Goal: Navigation & Orientation: Find specific page/section

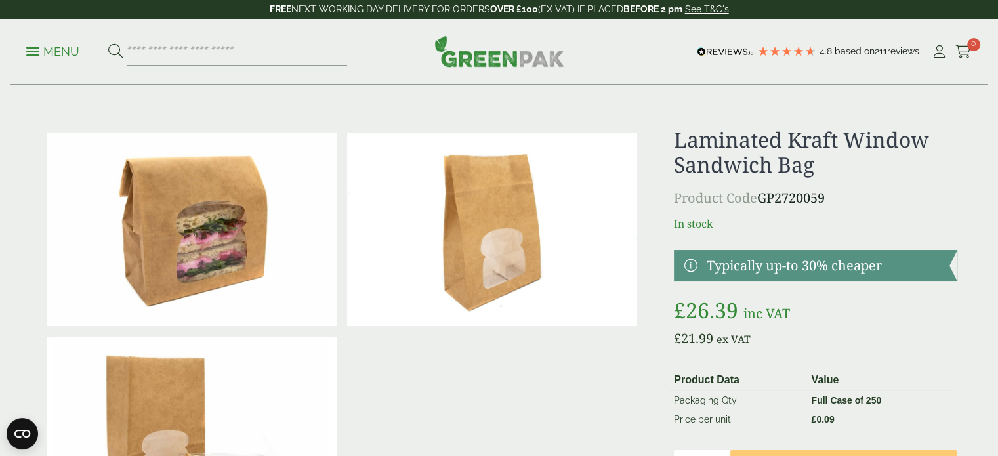
click at [48, 54] on p "Menu" at bounding box center [52, 52] width 53 height 16
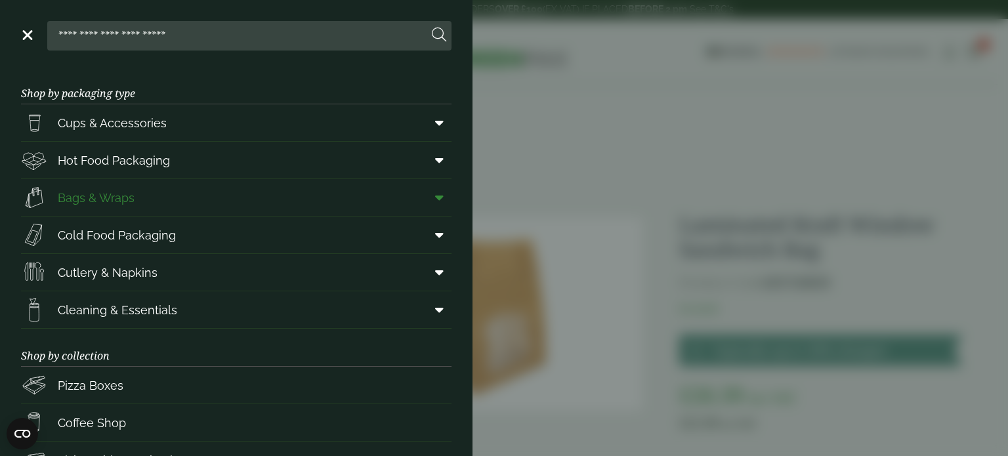
click at [348, 199] on link "Bags & Wraps" at bounding box center [236, 197] width 431 height 37
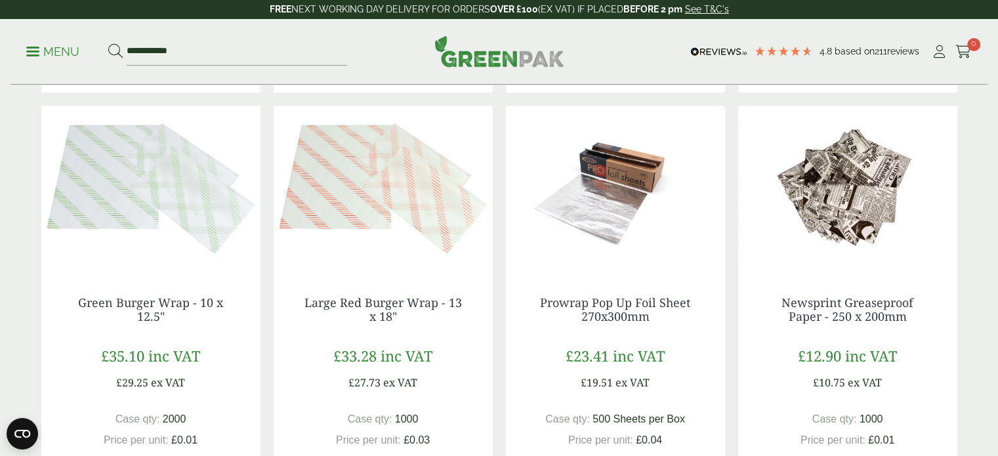
scroll to position [1444, 0]
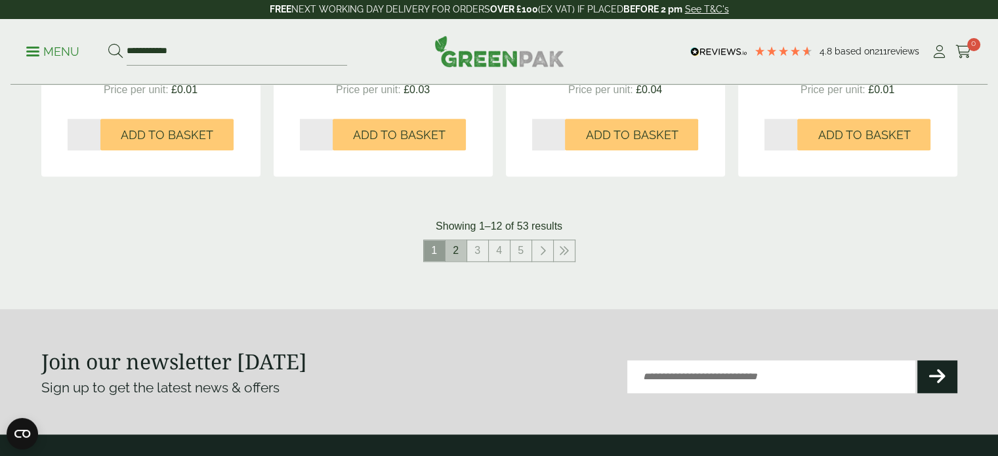
click at [453, 254] on link "2" at bounding box center [456, 250] width 21 height 21
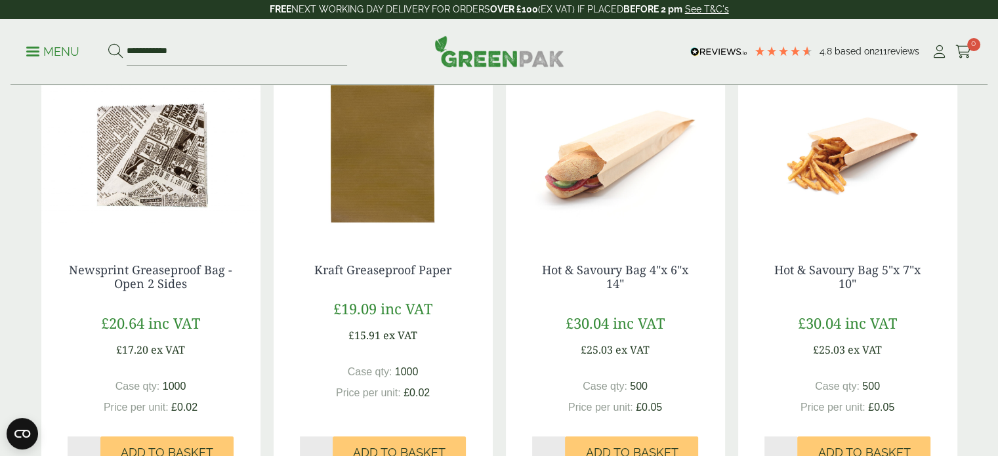
scroll to position [1116, 0]
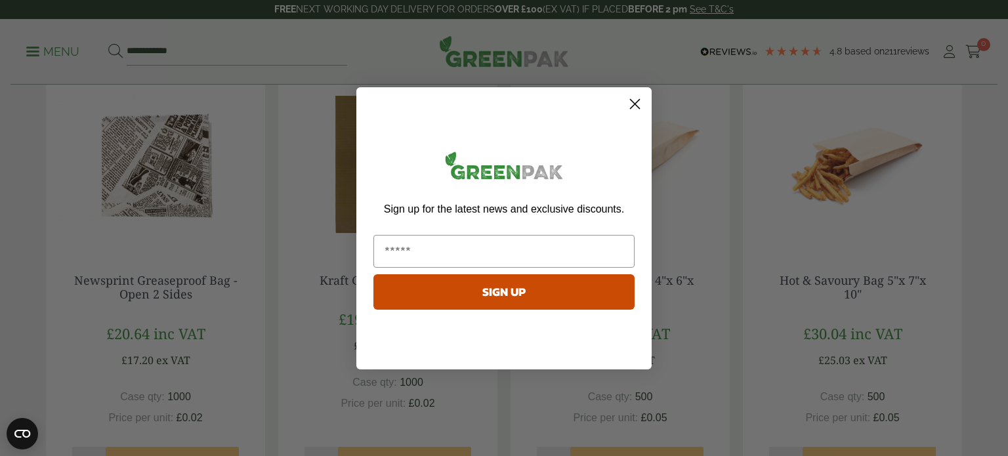
click at [631, 102] on circle "Close dialog" at bounding box center [635, 104] width 22 height 22
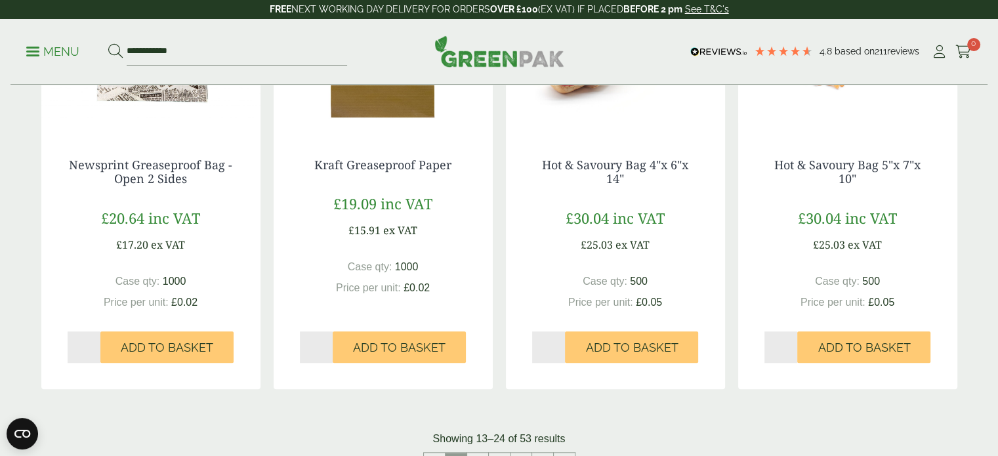
scroll to position [1378, 0]
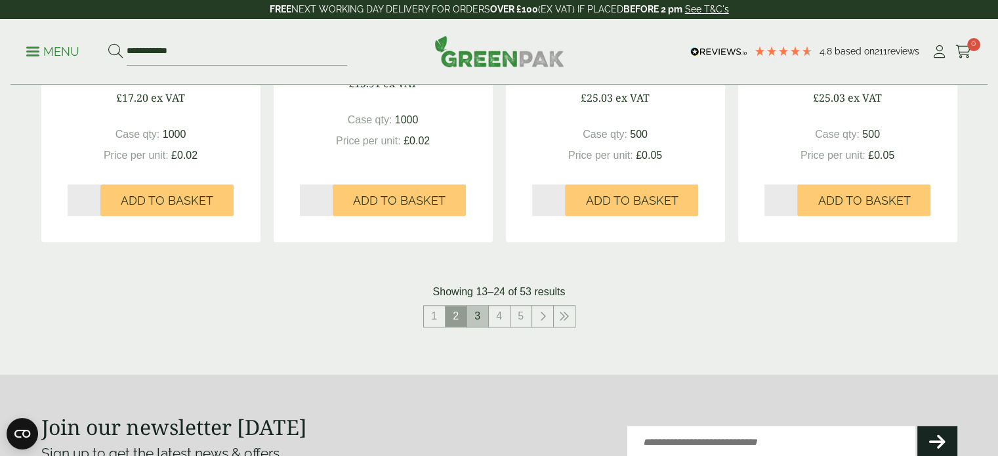
click at [484, 322] on link "3" at bounding box center [477, 316] width 21 height 21
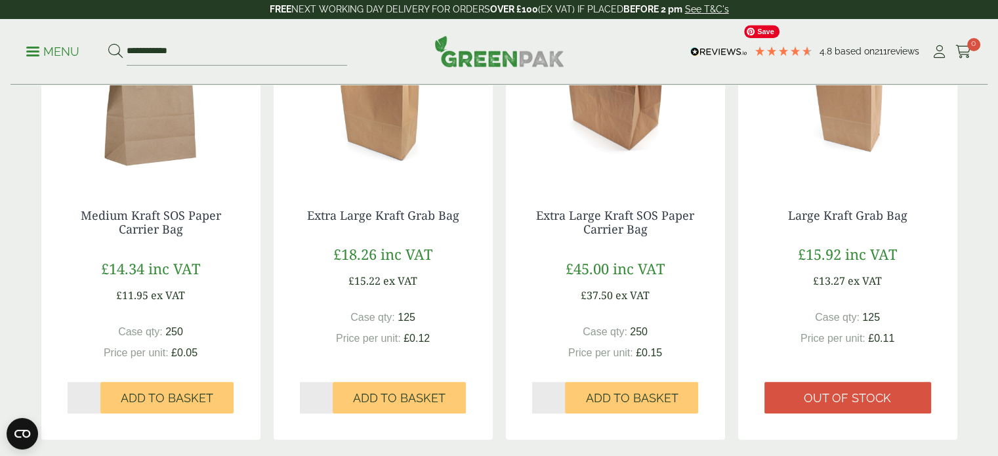
scroll to position [1247, 0]
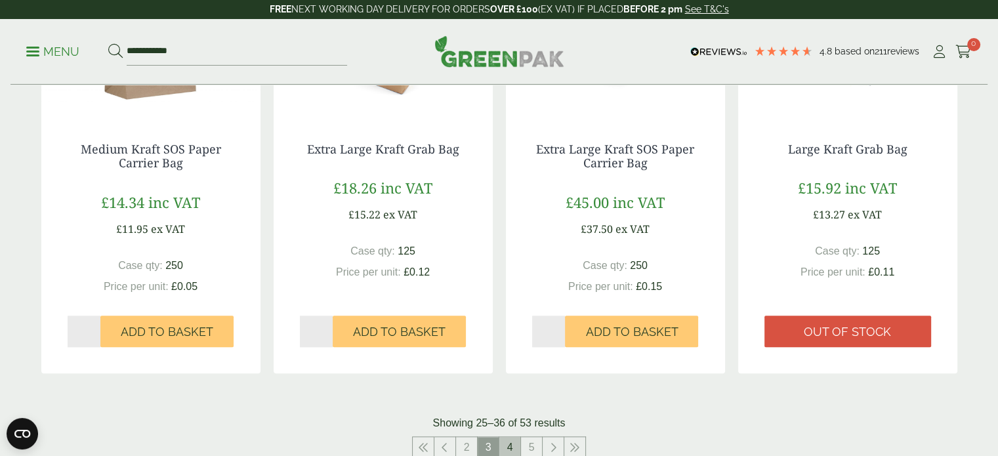
click at [511, 450] on link "4" at bounding box center [510, 447] width 21 height 21
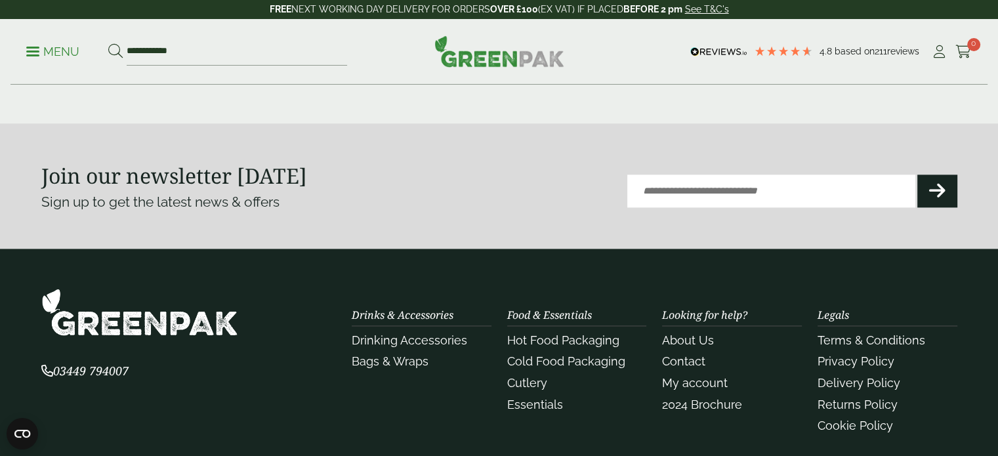
scroll to position [1510, 0]
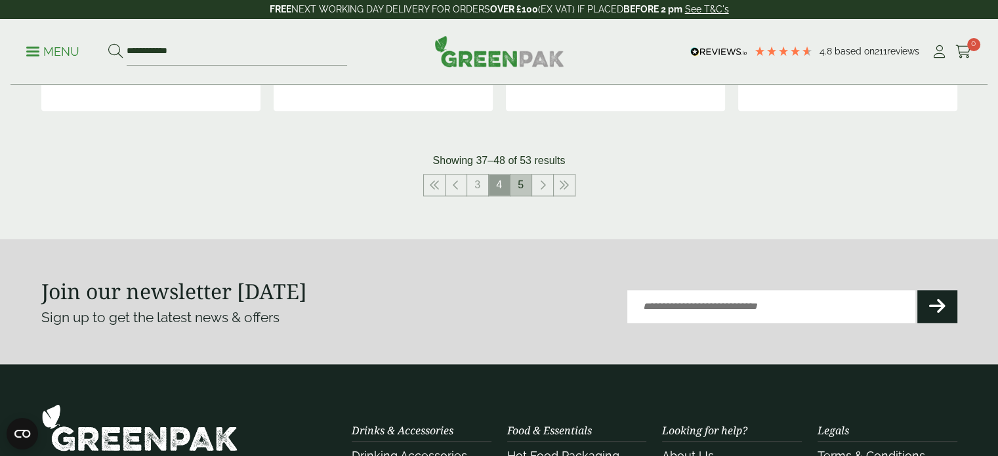
click at [522, 184] on link "5" at bounding box center [521, 185] width 21 height 21
